Goal: Navigation & Orientation: Find specific page/section

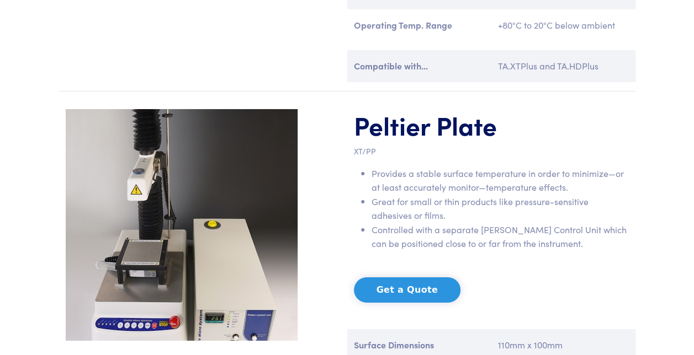
scroll to position [1861, 0]
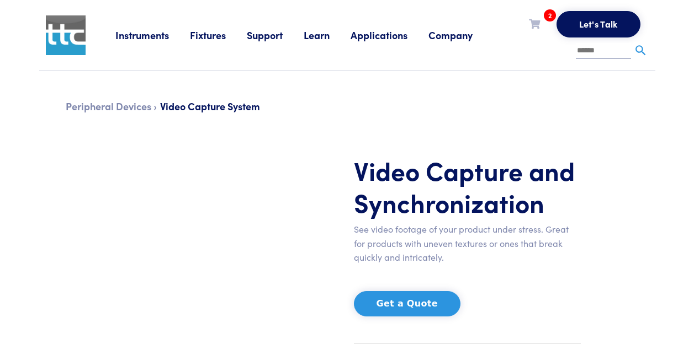
scroll to position [407, 0]
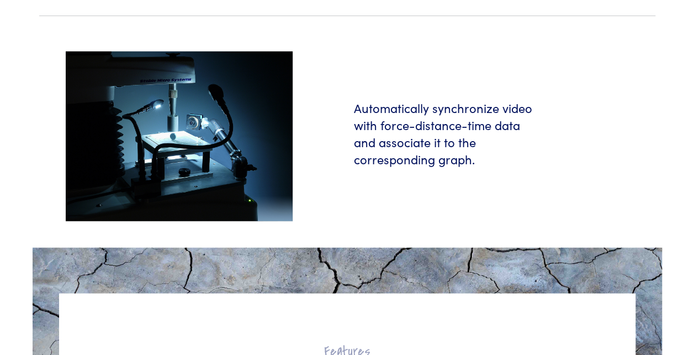
drag, startPoint x: 0, startPoint y: 0, endPoint x: 534, endPoint y: 212, distance: 575.0
click at [534, 212] on section "Automatically synchronize video with force-distance-time data and associate it …" at bounding box center [347, 136] width 629 height 223
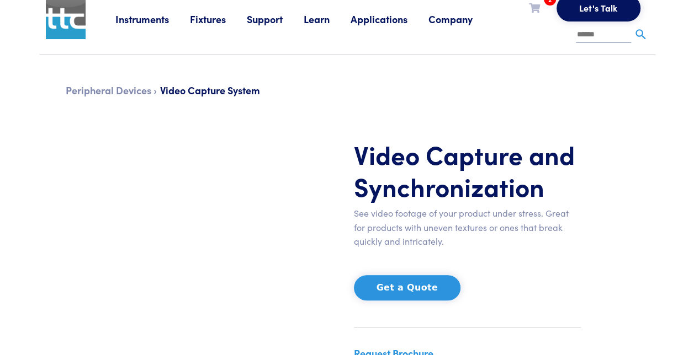
scroll to position [0, 0]
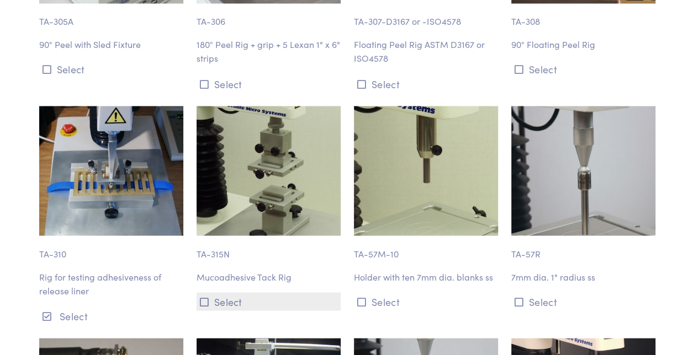
scroll to position [7205, 0]
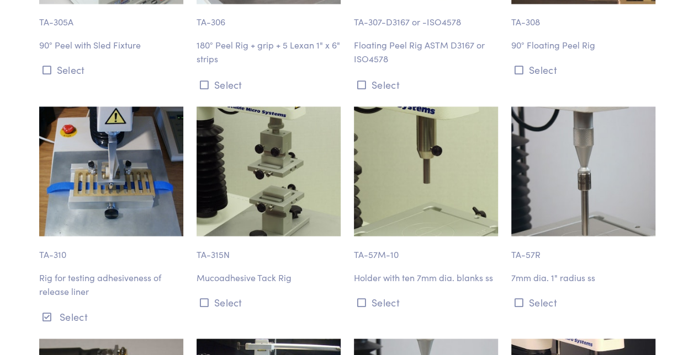
click at [104, 270] on p "Rig for testing adhesiveness of release liner" at bounding box center [111, 284] width 144 height 28
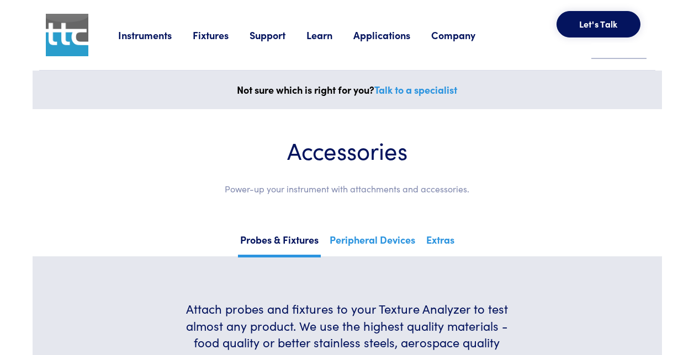
click at [217, 38] on link "Fixtures" at bounding box center [221, 35] width 57 height 14
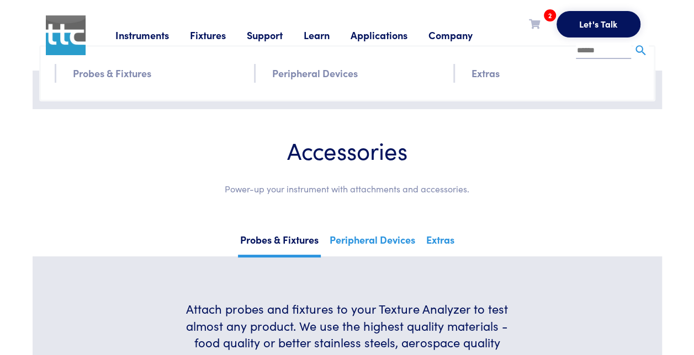
click at [139, 74] on link "Probes & Fixtures" at bounding box center [112, 73] width 78 height 16
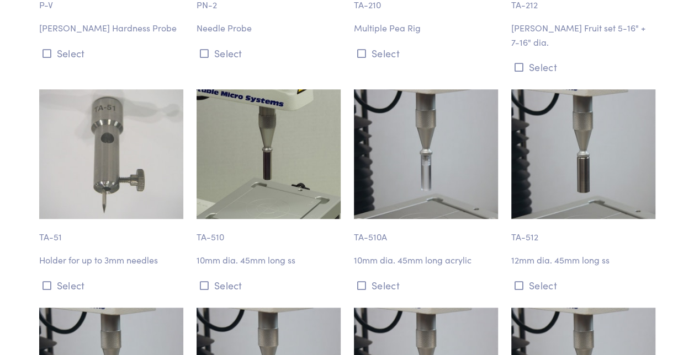
scroll to position [2456, 0]
